Goal: Task Accomplishment & Management: Use online tool/utility

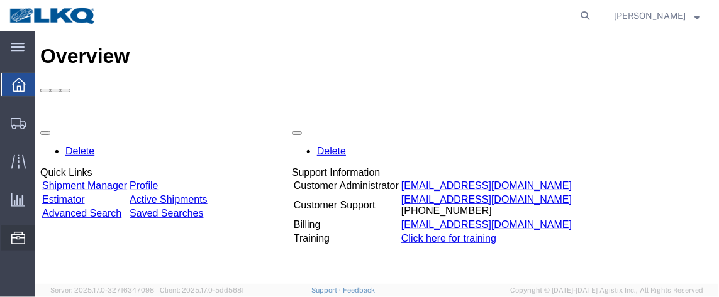
click at [0, 0] on span "Location Appointment" at bounding box center [0, 0] width 0 height 0
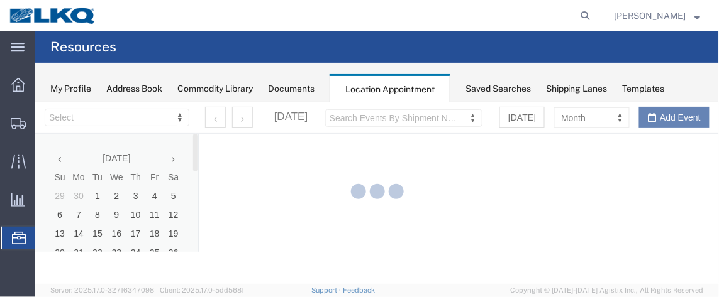
select select "28716"
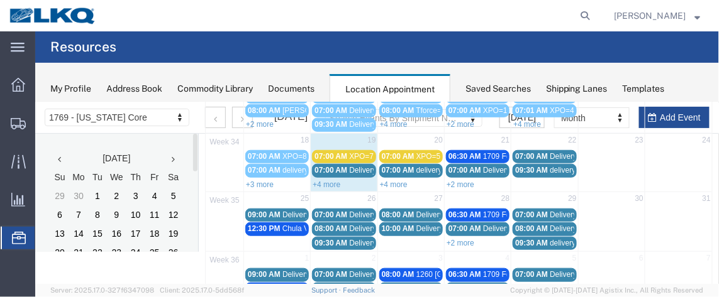
scroll to position [233, 0]
click at [332, 181] on div "+4 more" at bounding box center [343, 183] width 66 height 13
select select "1"
select select
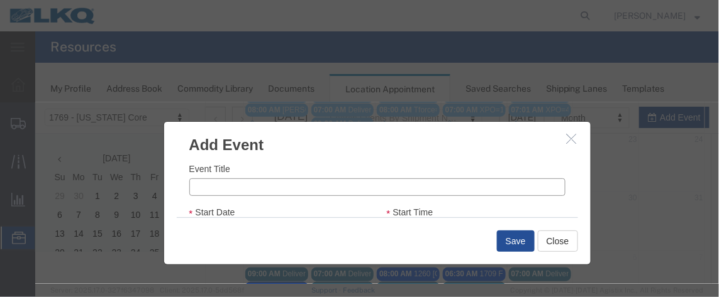
click at [332, 178] on input "Event Title" at bounding box center [377, 187] width 376 height 18
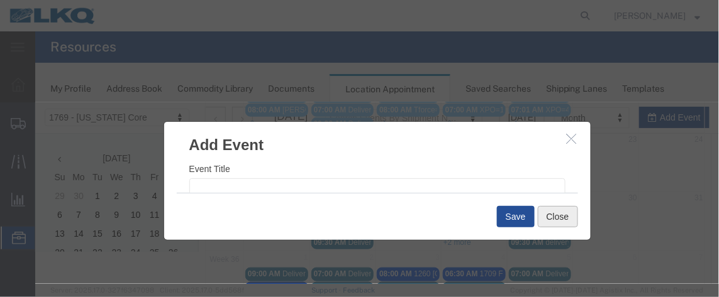
click at [551, 216] on button "Close" at bounding box center [557, 216] width 40 height 21
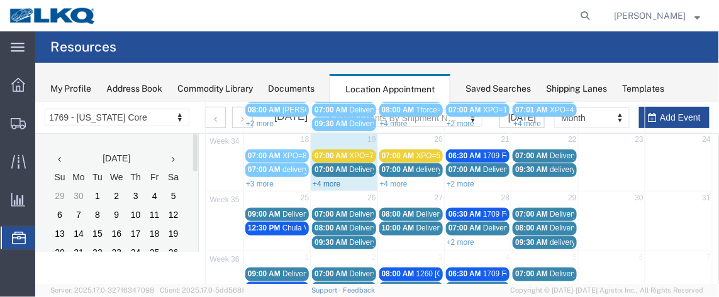
click at [331, 180] on link "+4 more" at bounding box center [326, 183] width 28 height 9
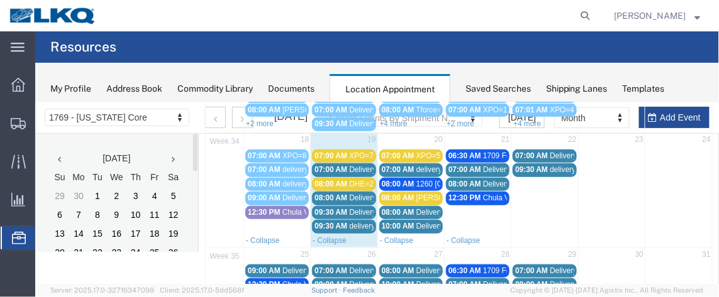
drag, startPoint x: 340, startPoint y: 150, endPoint x: 326, endPoint y: 151, distance: 13.8
click at [326, 151] on span "07:00 AM" at bounding box center [330, 155] width 33 height 9
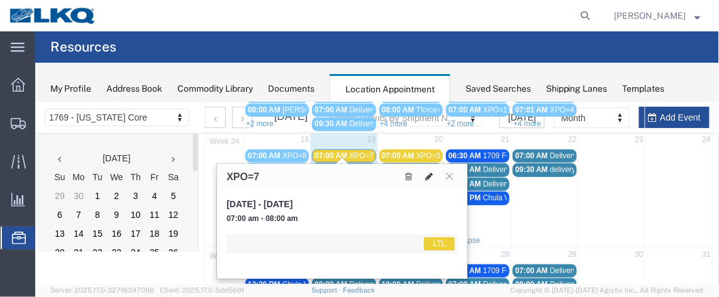
click at [422, 173] on button at bounding box center [428, 175] width 18 height 13
select select "1"
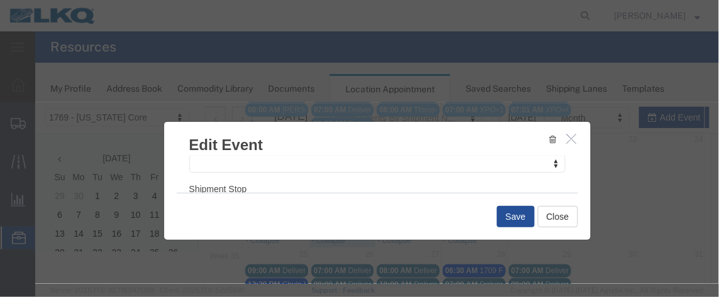
scroll to position [226, 0]
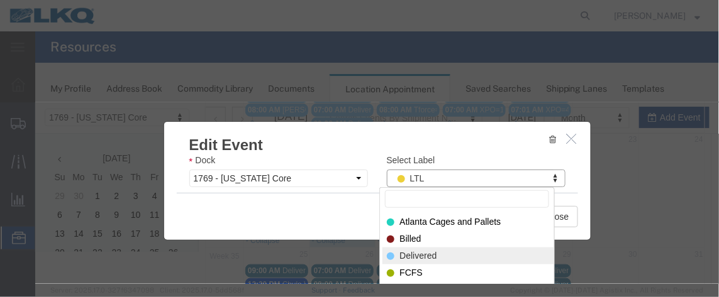
select select "40"
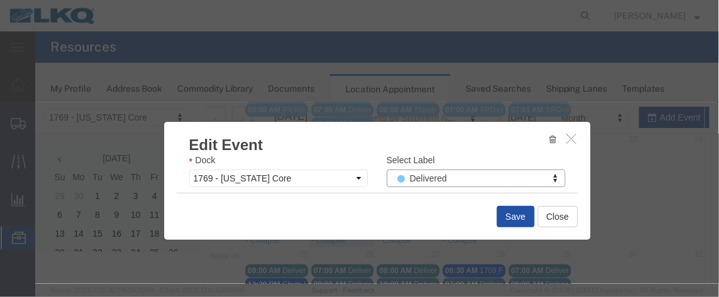
click at [504, 217] on button "Save" at bounding box center [515, 216] width 38 height 21
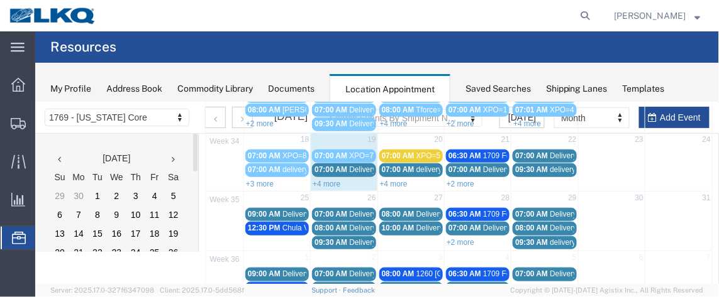
scroll to position [130, 0]
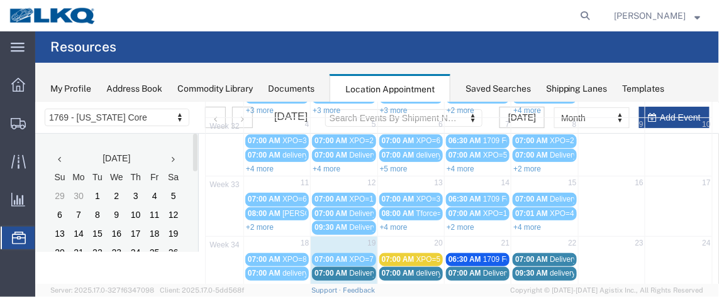
click at [322, 283] on link "+4 more" at bounding box center [326, 287] width 28 height 9
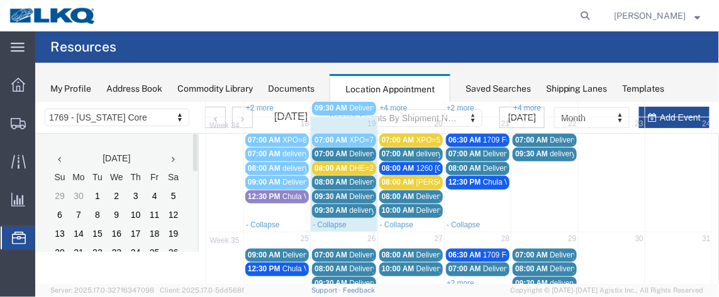
scroll to position [258, 0]
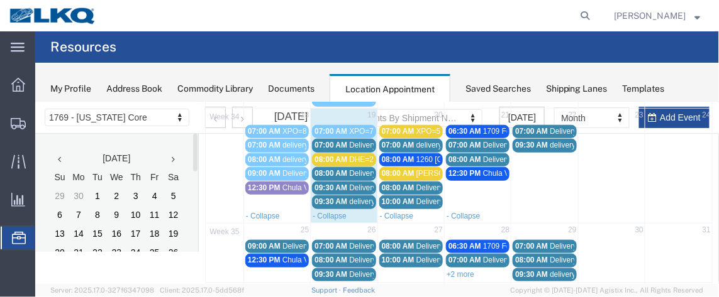
drag, startPoint x: 332, startPoint y: 138, endPoint x: 319, endPoint y: 139, distance: 13.2
click at [319, 140] on span "07:00 AM" at bounding box center [330, 144] width 33 height 9
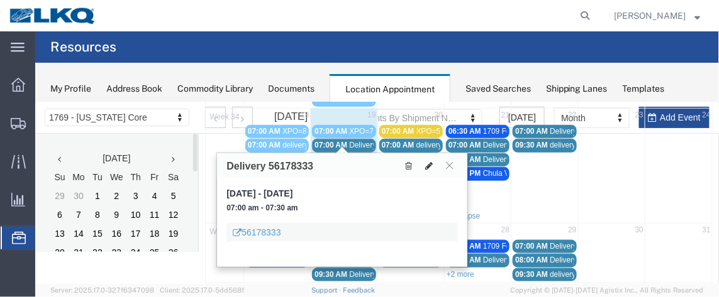
click at [426, 166] on icon at bounding box center [428, 165] width 8 height 9
select select "1"
select select
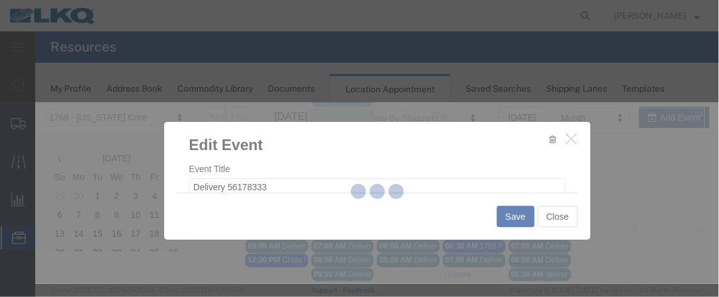
select select
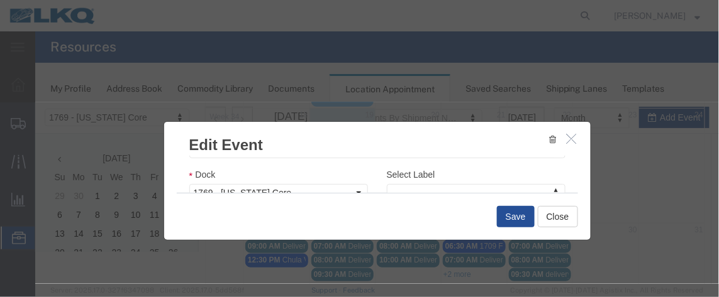
scroll to position [224, 0]
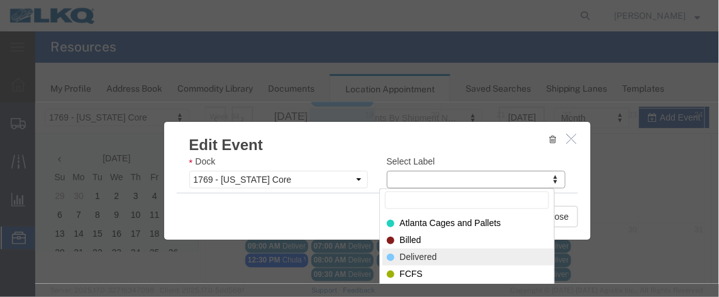
select select "40"
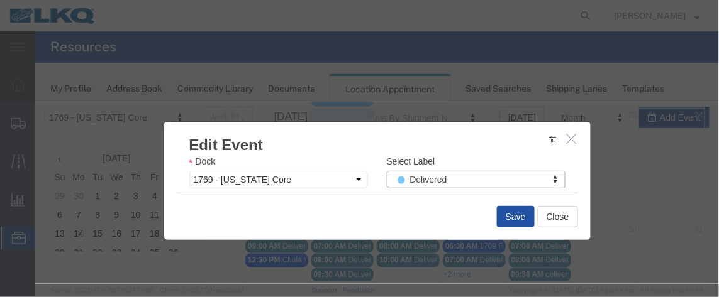
click at [502, 215] on button "Save" at bounding box center [515, 216] width 38 height 21
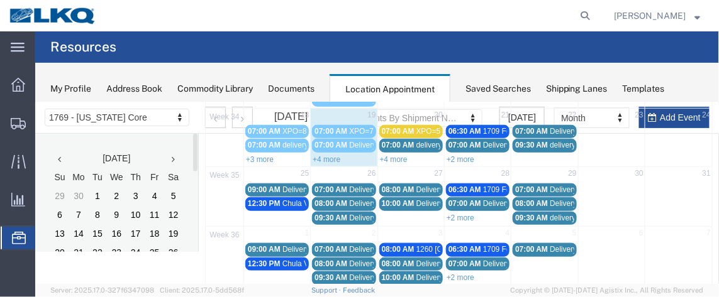
scroll to position [130, 0]
